Goal: Information Seeking & Learning: Learn about a topic

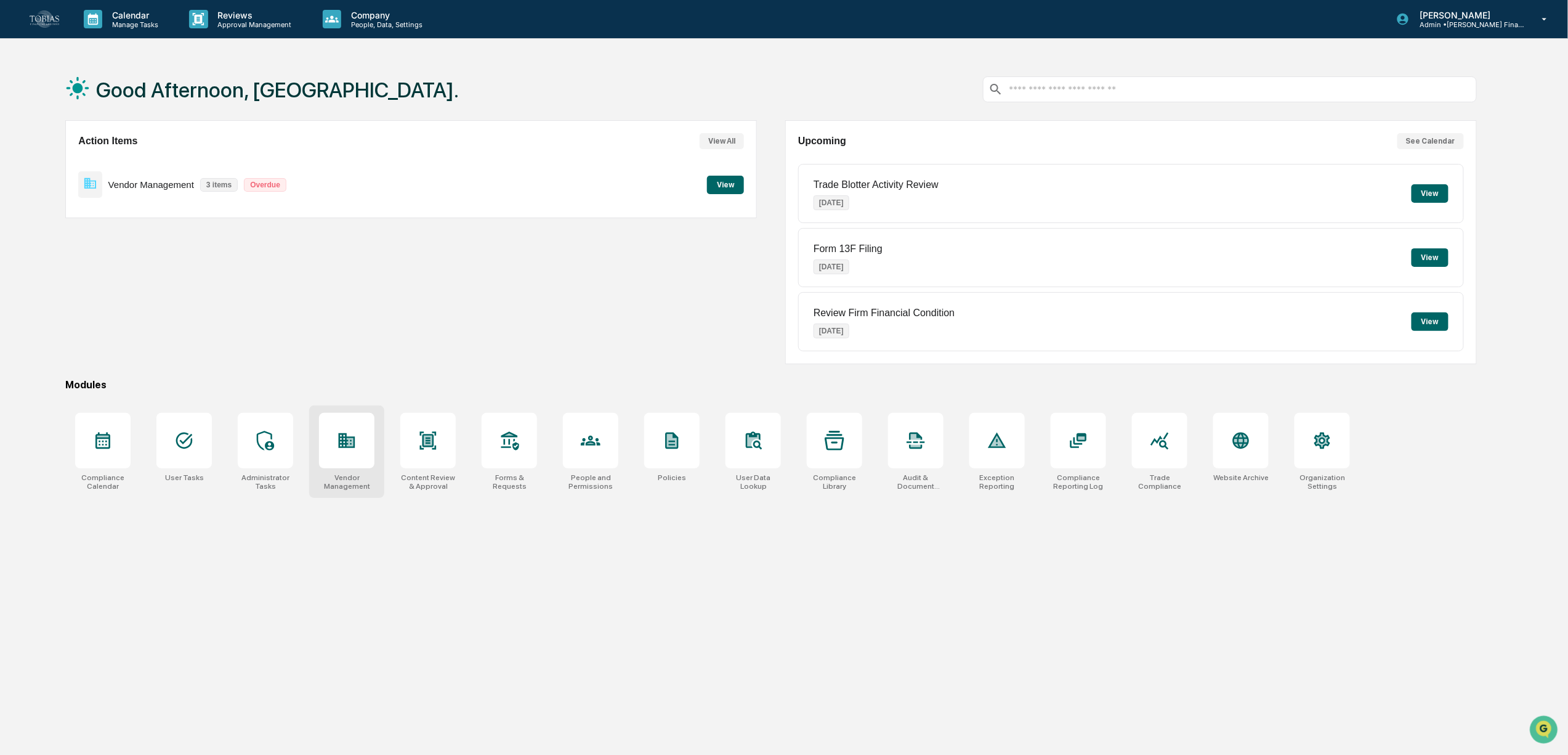
click at [353, 417] on div at bounding box center [347, 440] width 55 height 55
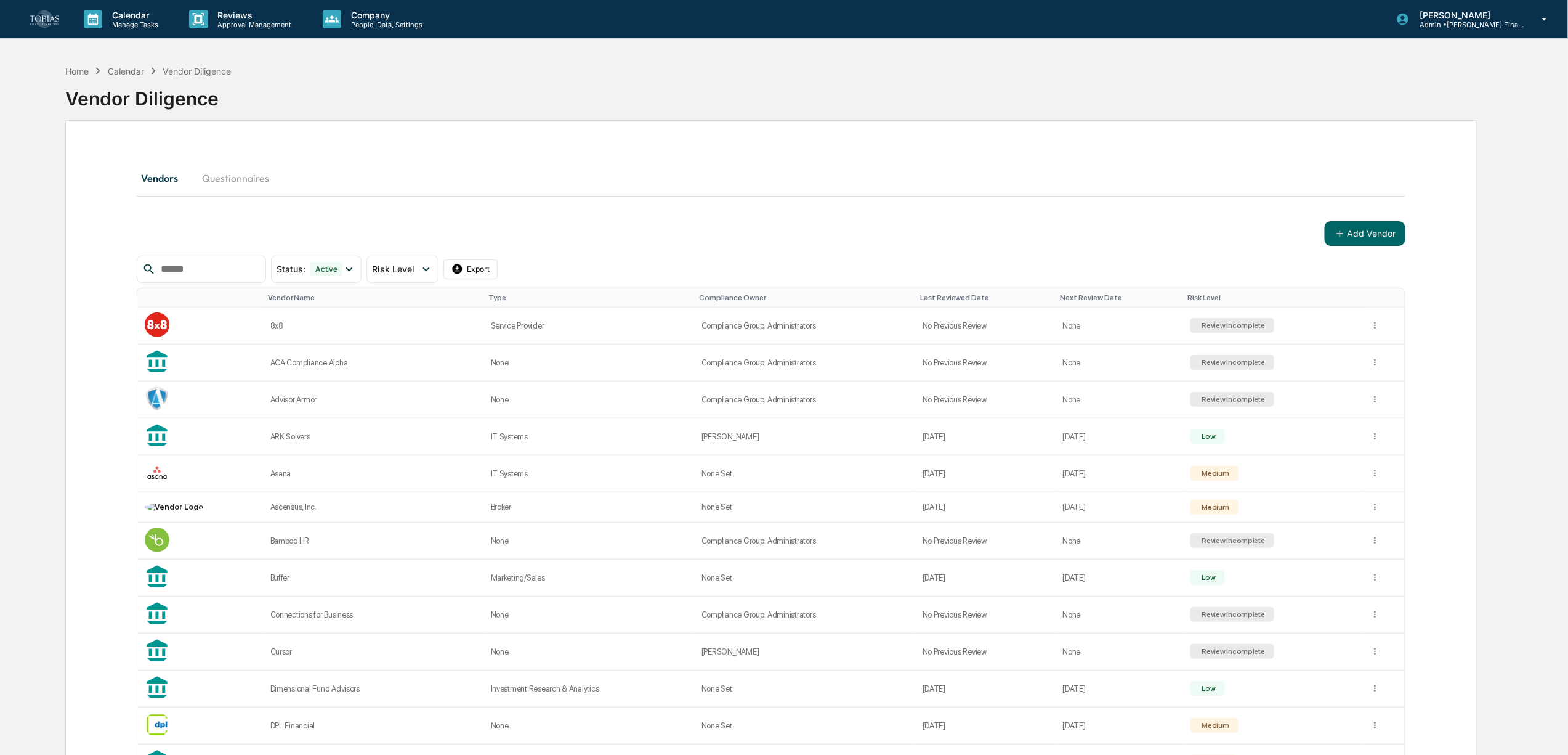
click at [179, 261] on input "text" at bounding box center [208, 270] width 105 height 16
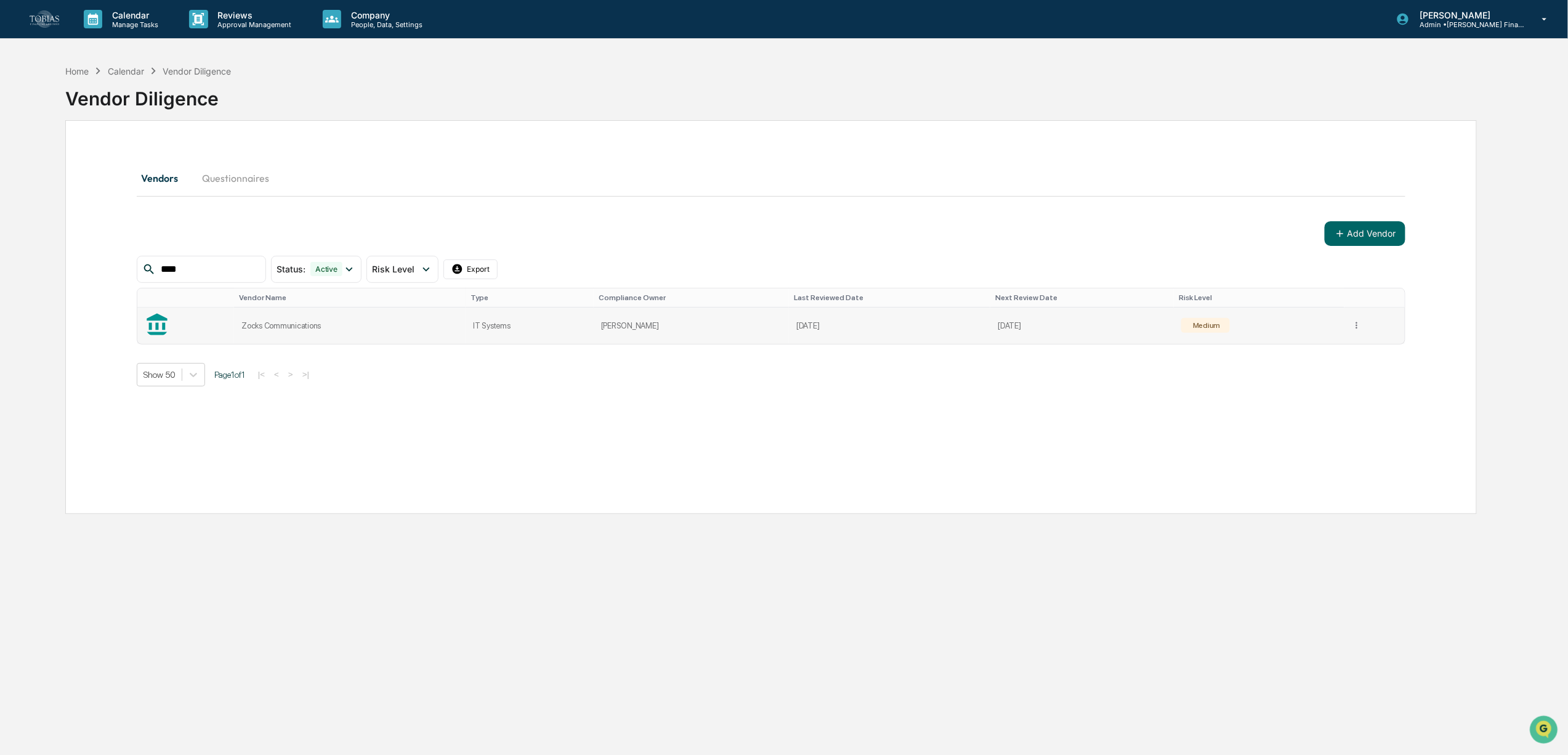
type input "****"
click at [1358, 321] on td at bounding box center [1374, 325] width 60 height 36
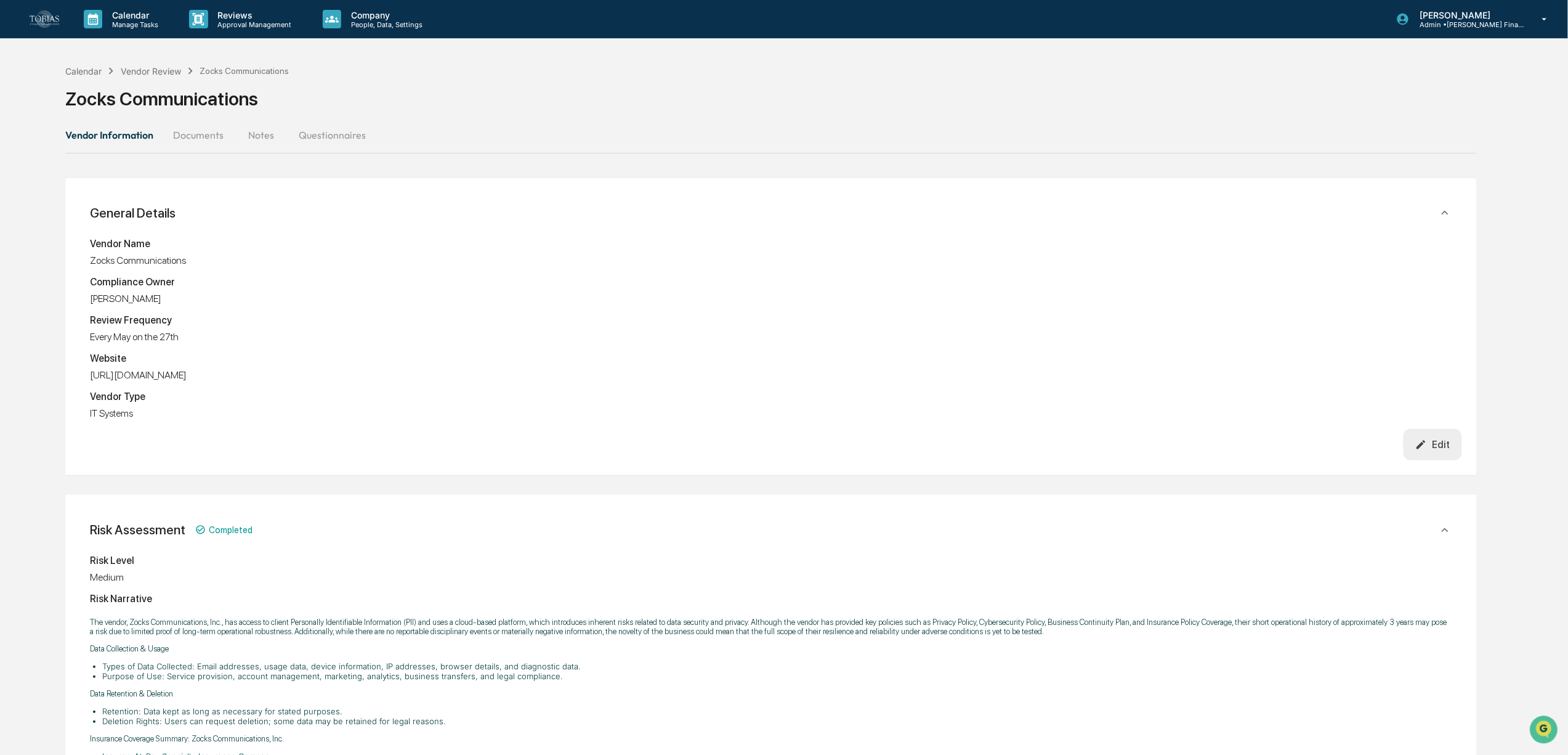
click at [257, 129] on button "Notes" at bounding box center [261, 135] width 55 height 30
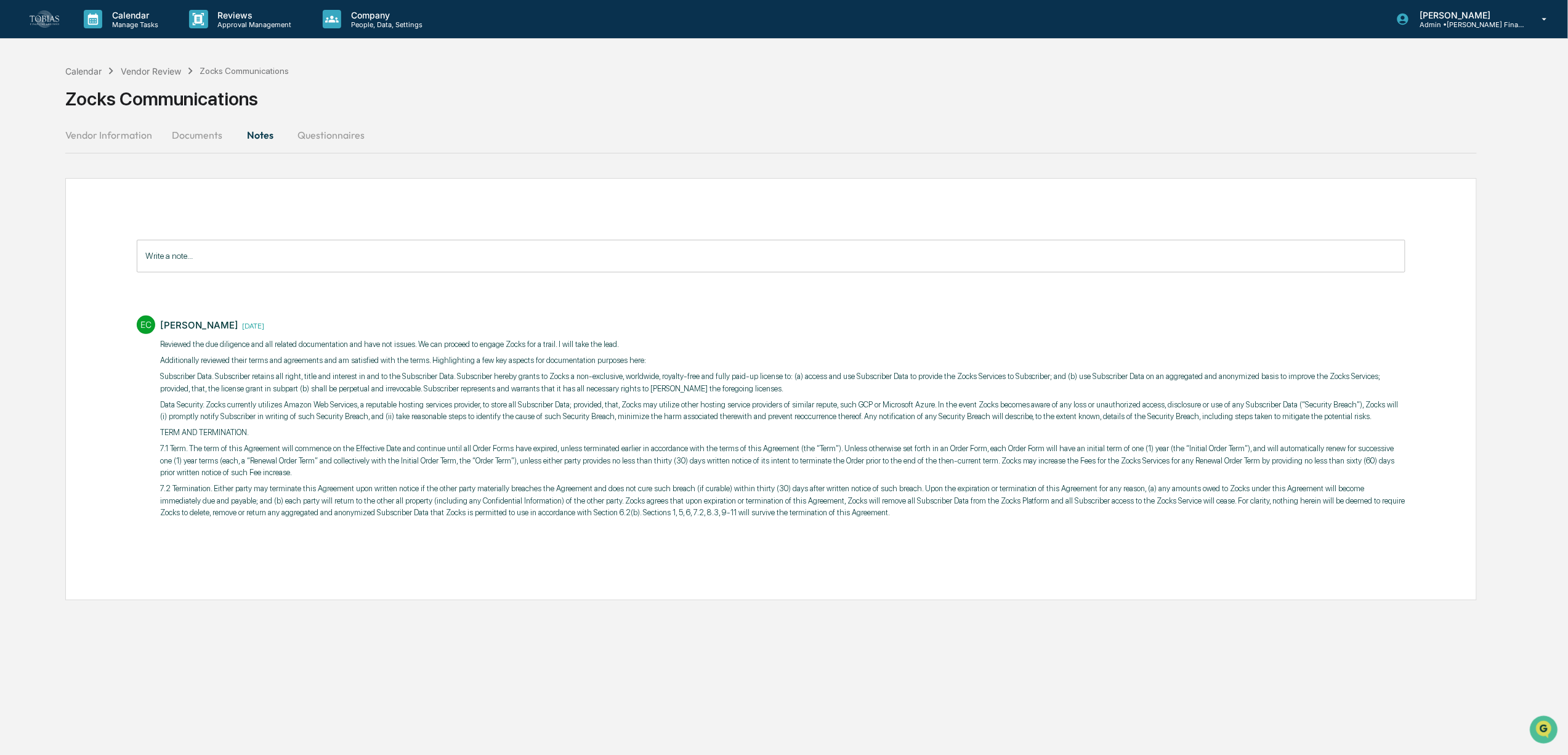
click at [587, 471] on p "7.1 Term. The term of this Agreement will commence on the Effective Date and co…" at bounding box center [782, 460] width 1245 height 36
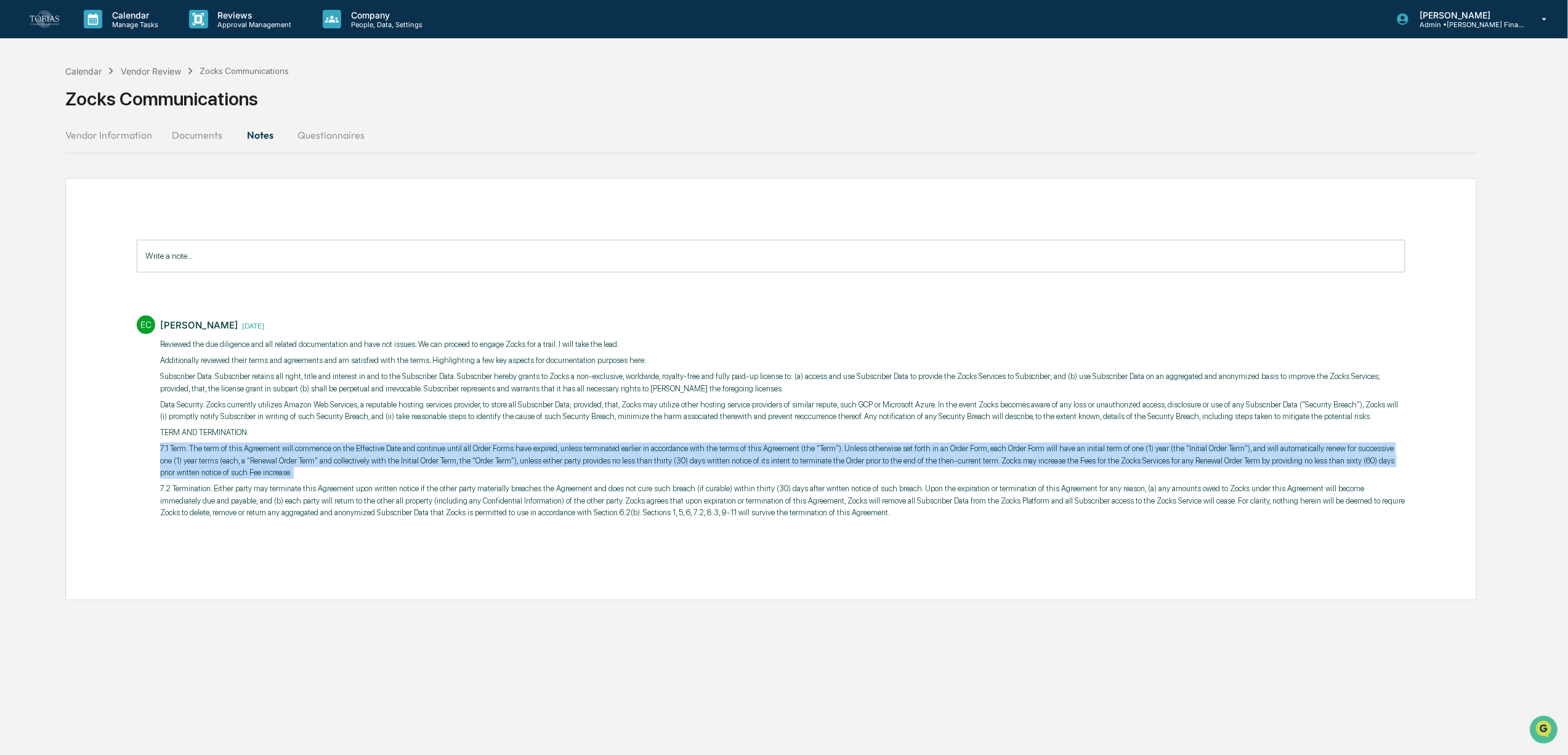
click at [587, 471] on p "7.1 Term. The term of this Agreement will commence on the Effective Date and co…" at bounding box center [782, 460] width 1245 height 36
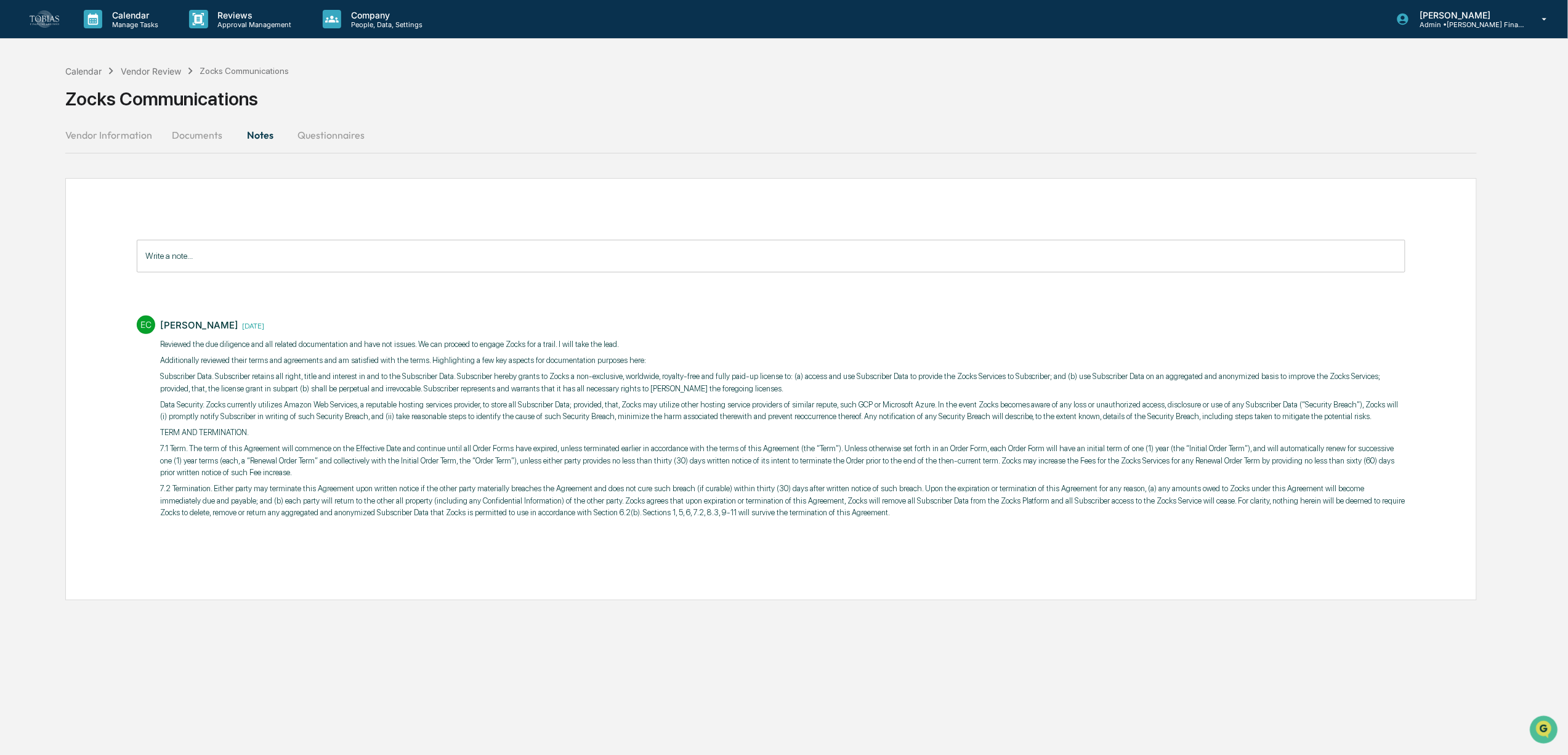
click at [452, 363] on p "Additionally reviewed their terms and agreements and am satisfied with the term…" at bounding box center [782, 360] width 1245 height 13
click at [455, 346] on p "Reviewed the due diligence and all related documentation and have not issues. W…" at bounding box center [782, 344] width 1245 height 13
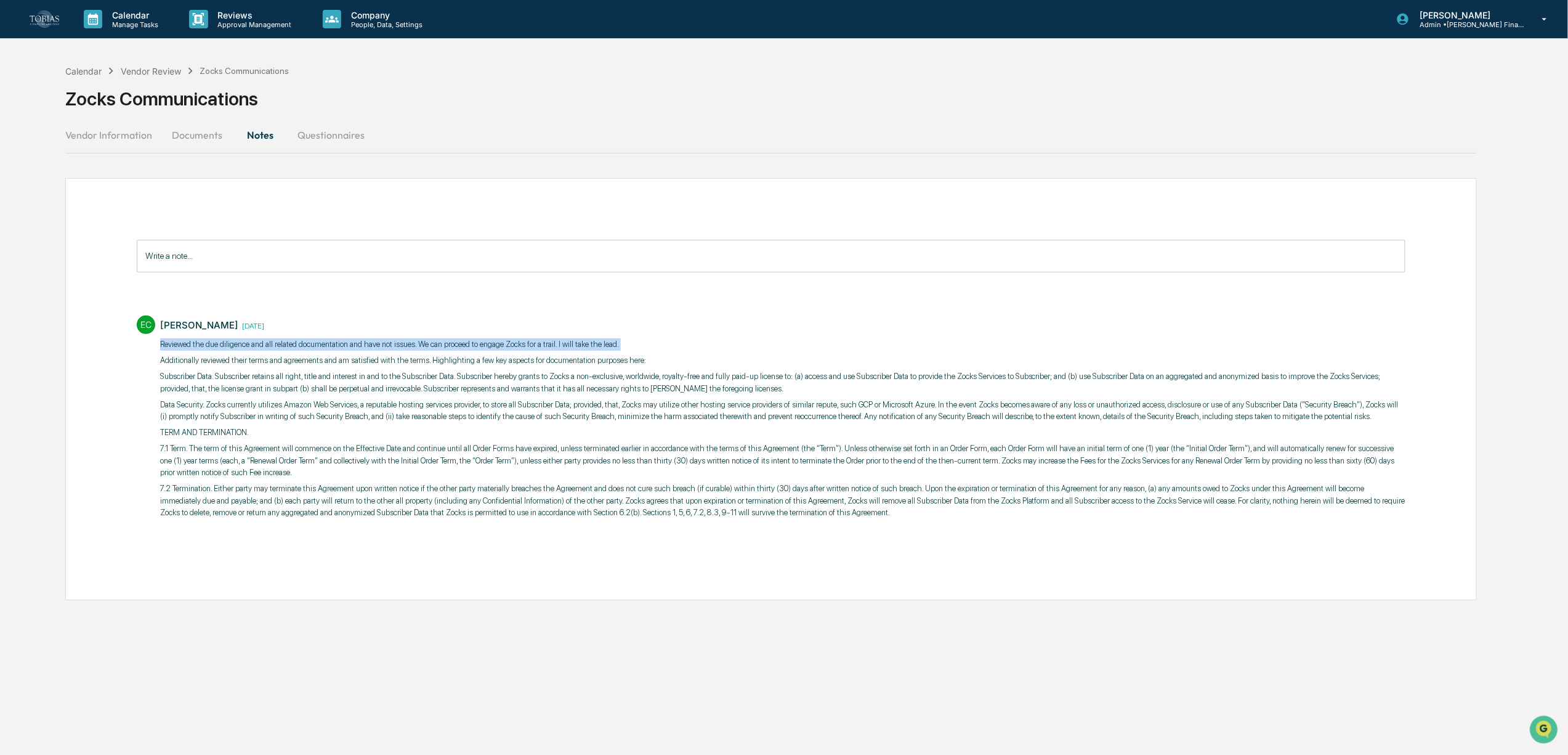
click at [455, 346] on p "Reviewed the due diligence and all related documentation and have not issues. W…" at bounding box center [782, 344] width 1245 height 13
click at [329, 130] on button "Questionnaires" at bounding box center [330, 135] width 87 height 30
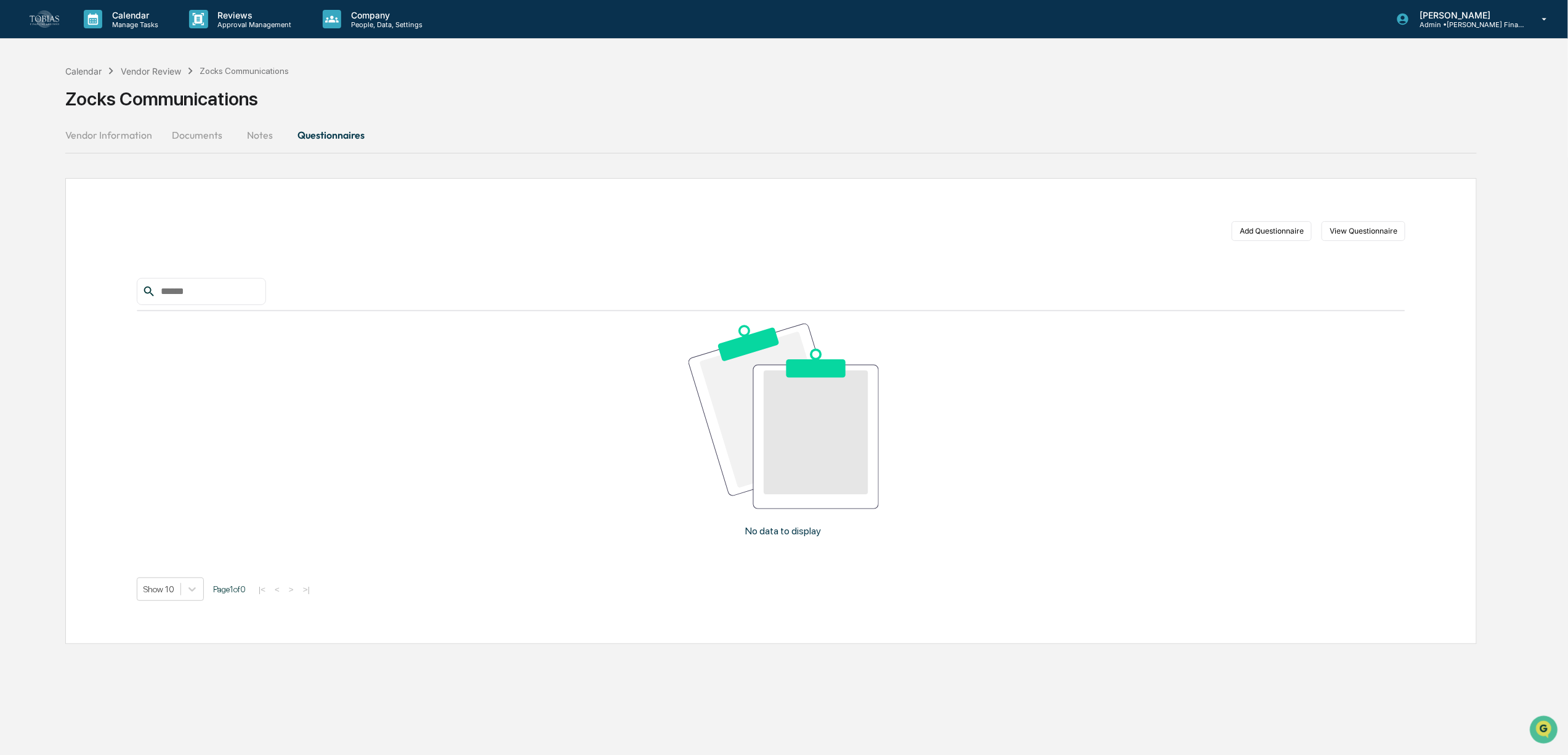
click at [129, 124] on button "Vendor Information" at bounding box center [114, 135] width 97 height 30
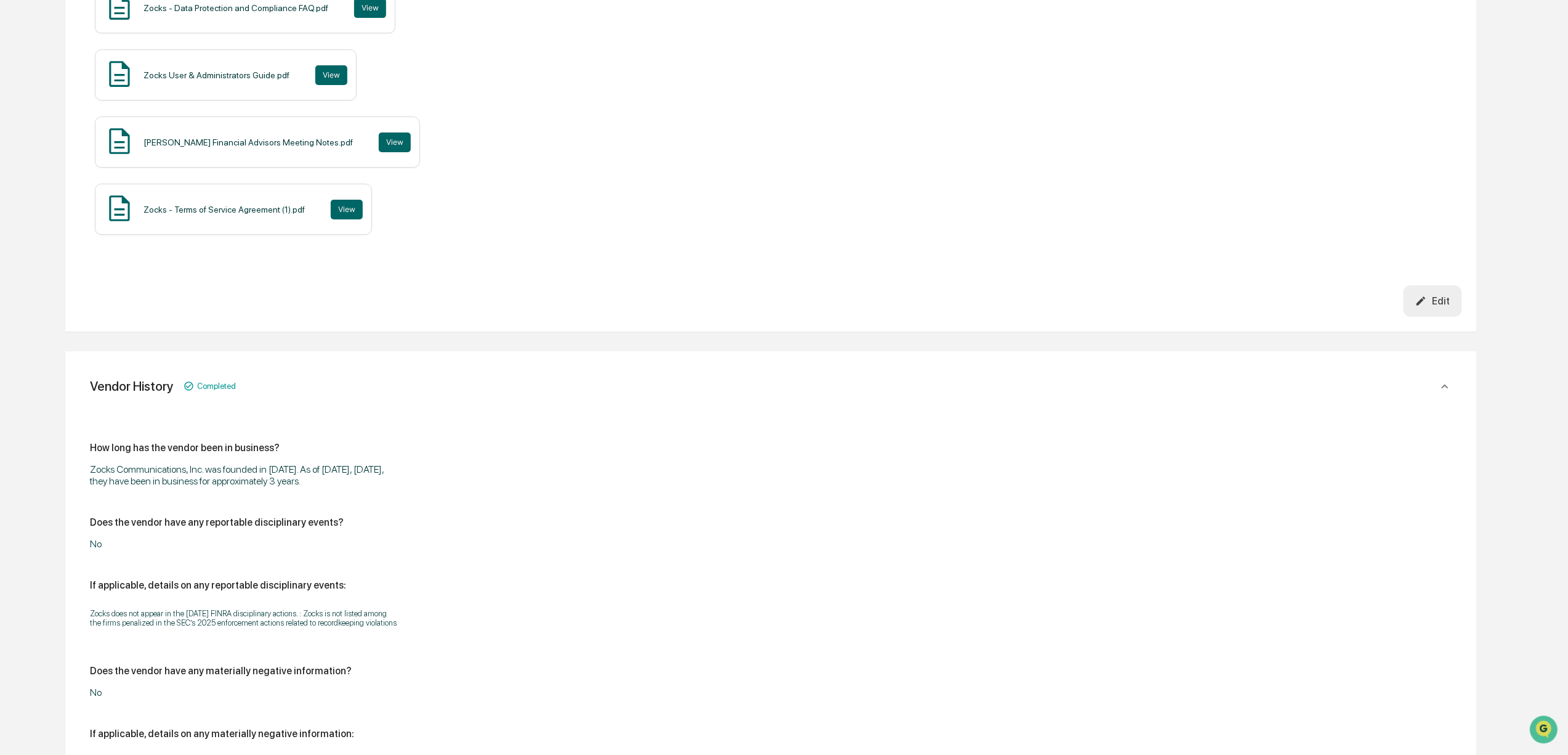
scroll to position [2231, 0]
